Goal: Find specific page/section: Find specific page/section

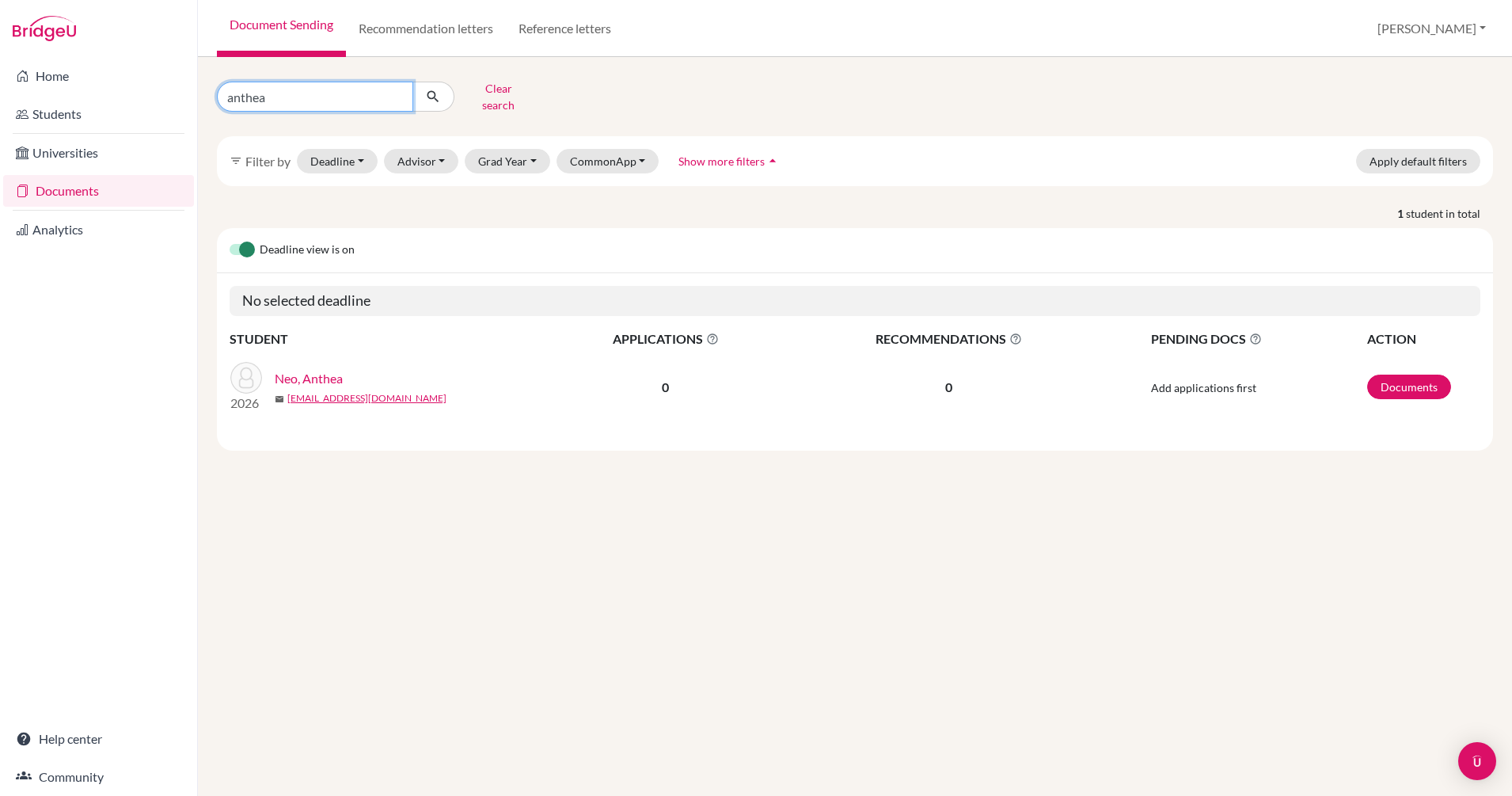
click at [391, 95] on input "anthea" at bounding box center [314, 97] width 196 height 30
click at [392, 90] on input "anthea" at bounding box center [314, 97] width 196 height 30
type input "[PERSON_NAME]"
click at [428, 90] on icon "submit" at bounding box center [433, 97] width 16 height 16
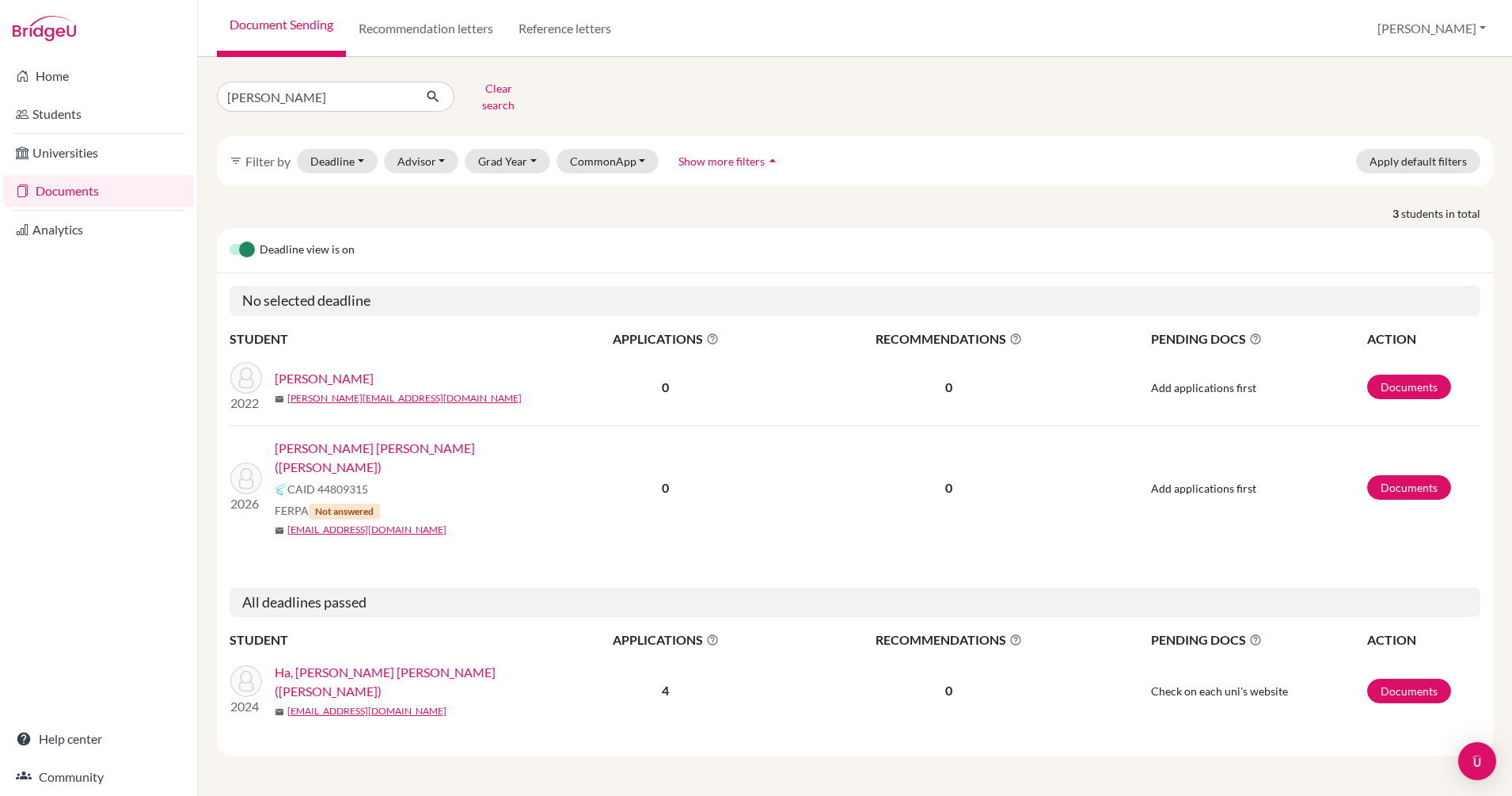
click at [378, 439] on link "[PERSON_NAME] [PERSON_NAME] ([PERSON_NAME])" at bounding box center [416, 457] width 283 height 38
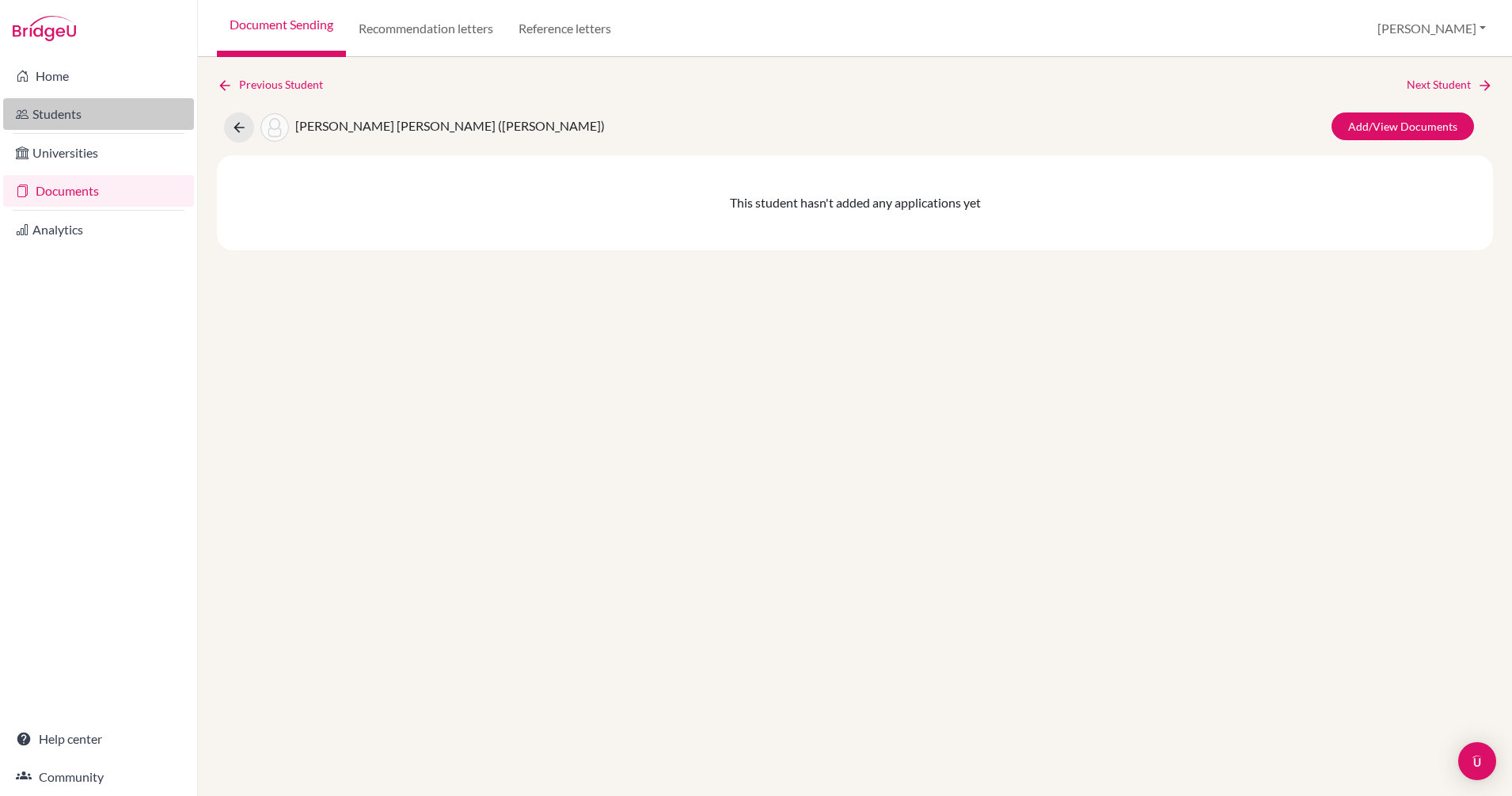
click at [72, 117] on link "Students" at bounding box center [98, 114] width 190 height 31
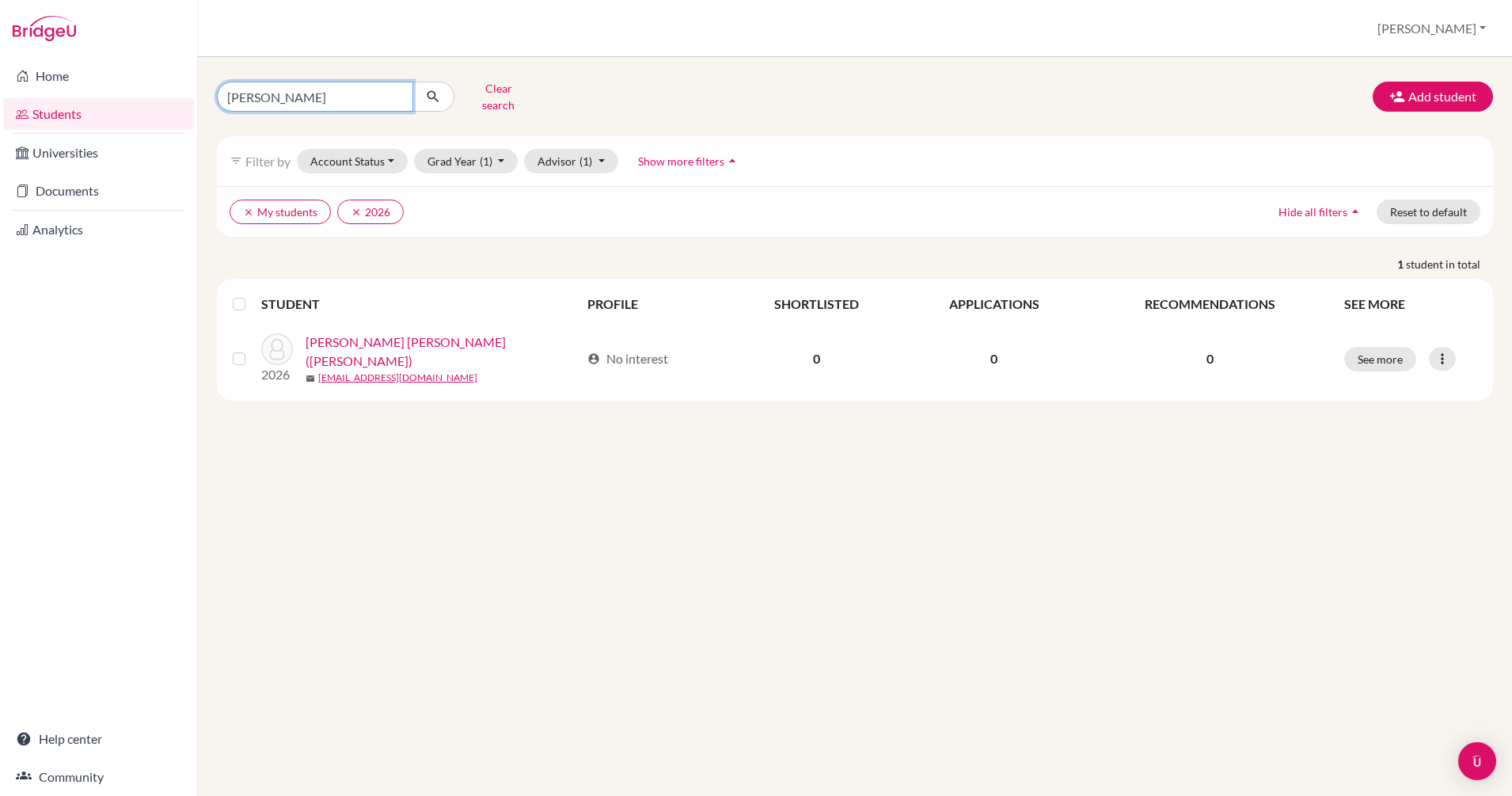
click at [314, 87] on input "tom" at bounding box center [314, 97] width 196 height 30
type input "t"
type input "[PERSON_NAME]"
click at [429, 92] on icon "submit" at bounding box center [433, 97] width 16 height 16
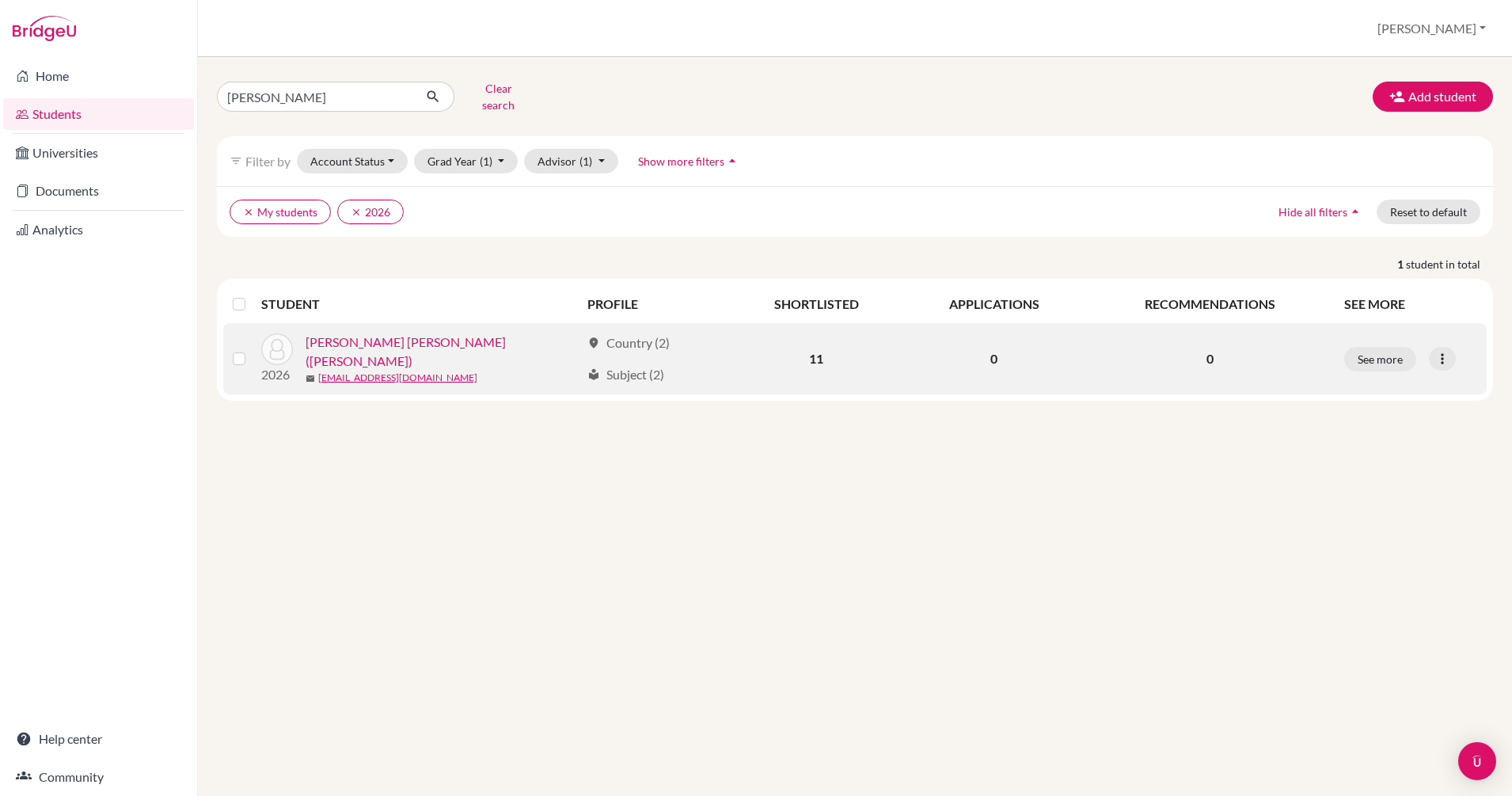
click at [424, 337] on link "[PERSON_NAME] [PERSON_NAME] ([PERSON_NAME])" at bounding box center [442, 352] width 274 height 38
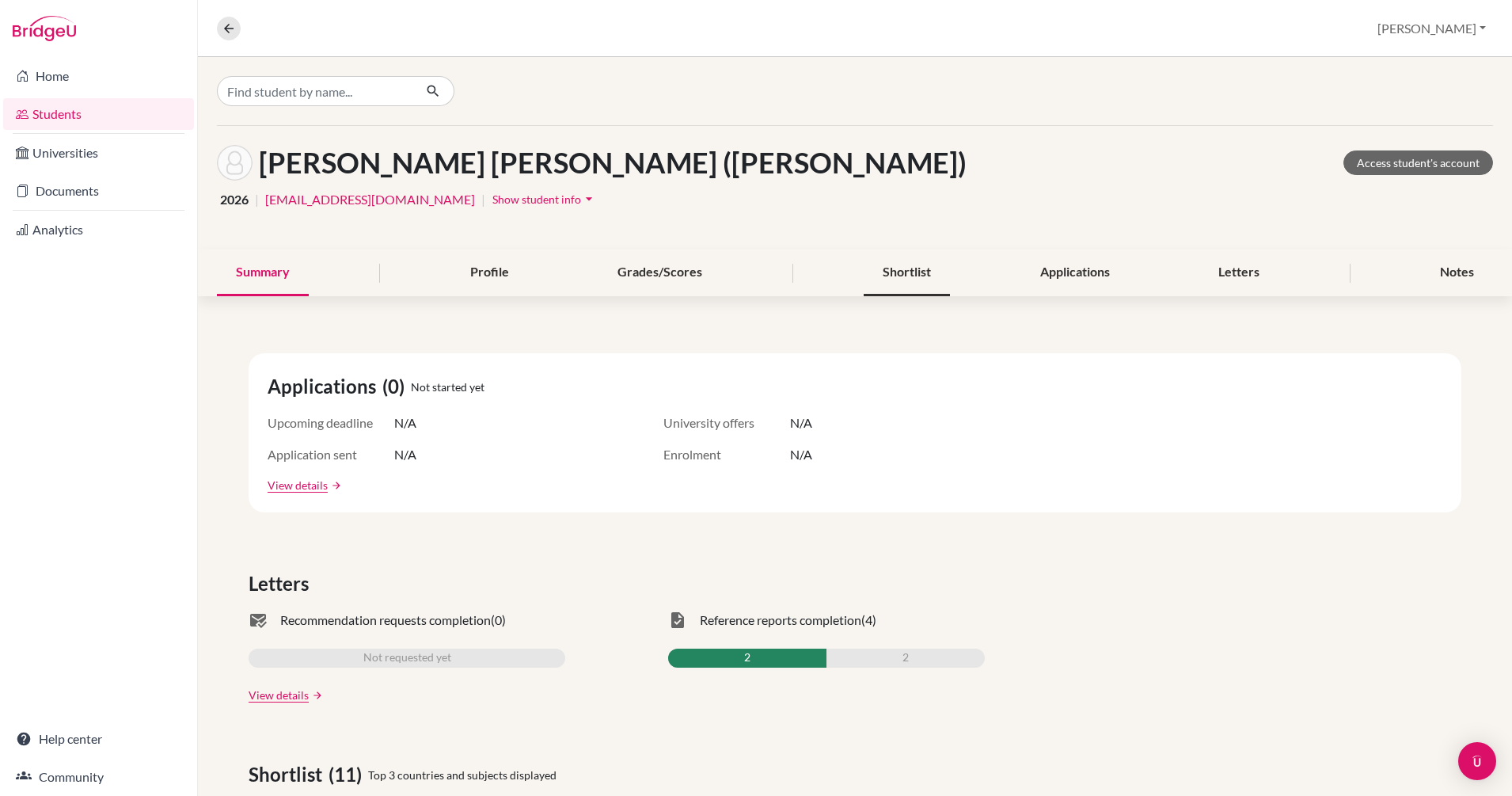
click at [912, 271] on div "Shortlist" at bounding box center [907, 273] width 86 height 47
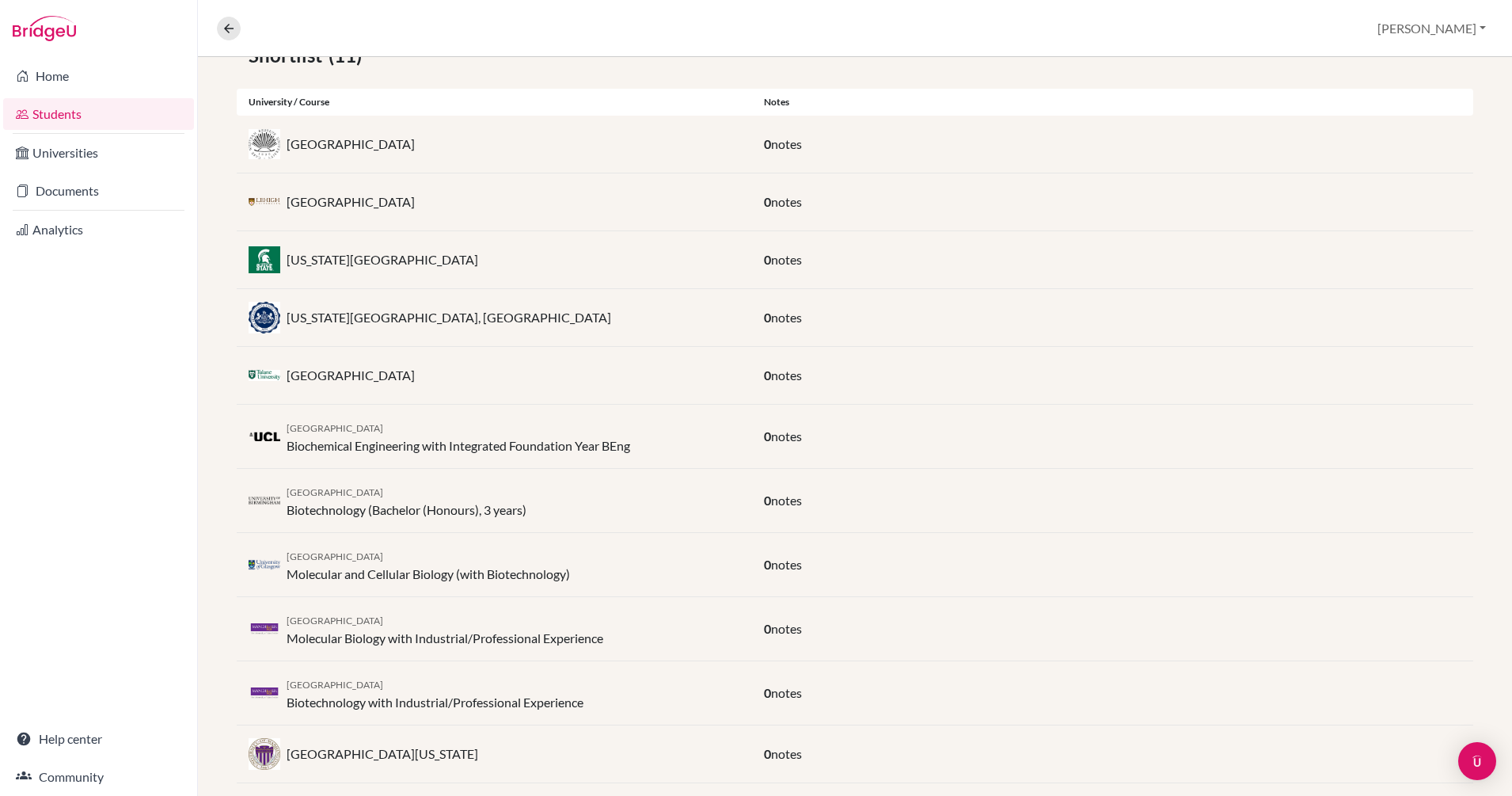
scroll to position [338, 0]
